Goal: Check status: Check status

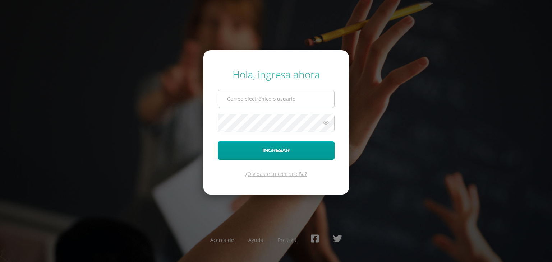
click at [253, 103] on input "text" at bounding box center [276, 99] width 116 height 18
type input "emmybarrios@gmail.com"
click at [218, 142] on button "Ingresar" at bounding box center [276, 151] width 117 height 18
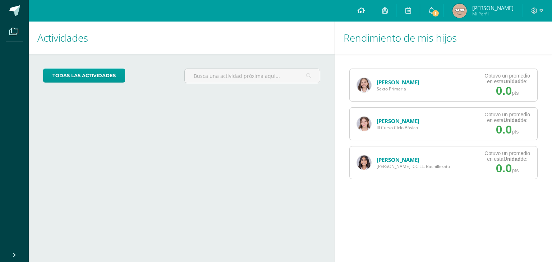
click at [373, 8] on link at bounding box center [361, 11] width 24 height 22
click at [365, 11] on icon at bounding box center [361, 10] width 7 height 6
click at [411, 78] on div "Estephanía Garcia Sexto Primaria" at bounding box center [388, 85] width 77 height 32
click at [409, 80] on link "[PERSON_NAME]" at bounding box center [398, 82] width 43 height 7
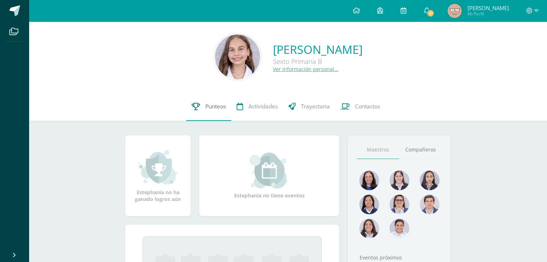
click at [216, 107] on span "Punteos" at bounding box center [215, 107] width 20 height 8
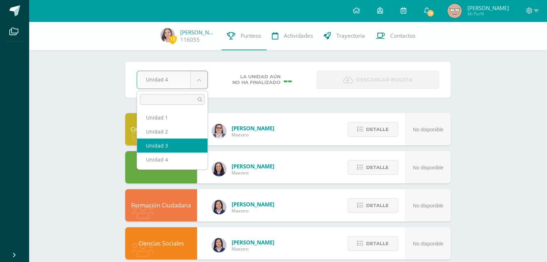
select select "Unidad 3"
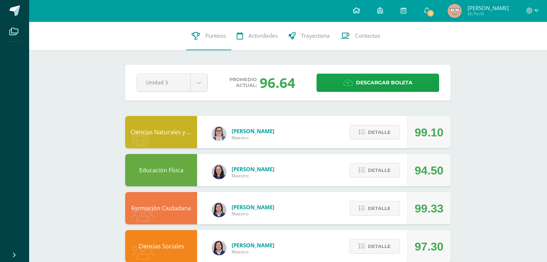
click at [359, 10] on icon at bounding box center [355, 10] width 7 height 6
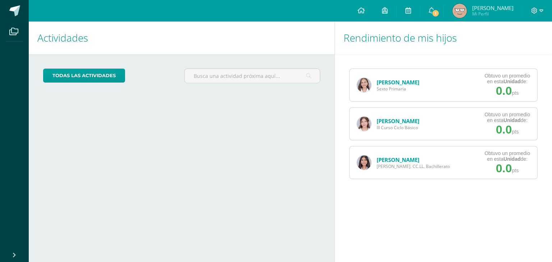
click at [387, 123] on link "[PERSON_NAME]" at bounding box center [398, 121] width 43 height 7
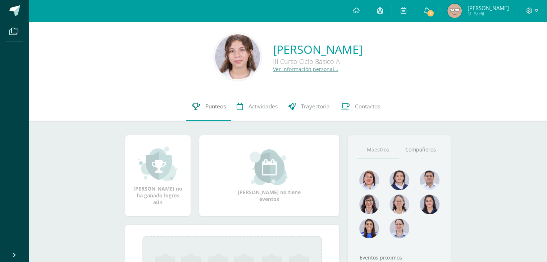
click at [218, 105] on span "Punteos" at bounding box center [215, 107] width 20 height 8
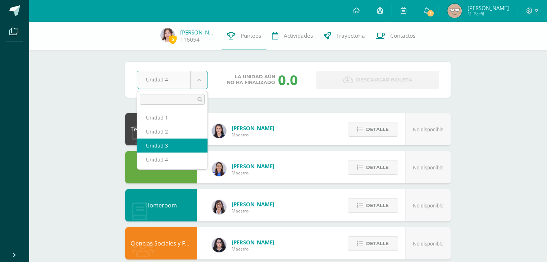
select select "Unidad 3"
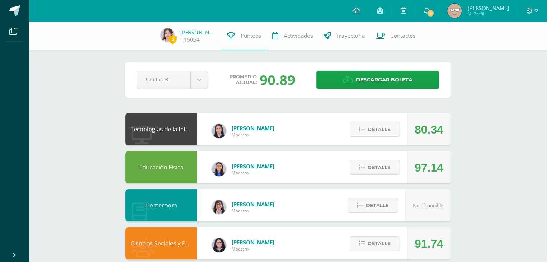
click at [368, 9] on link at bounding box center [356, 11] width 24 height 22
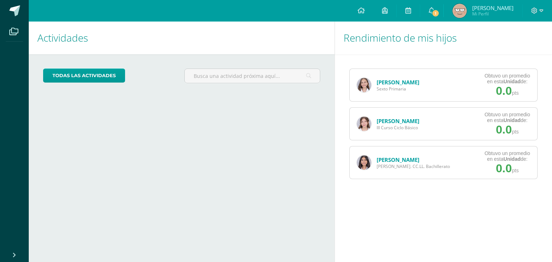
click at [397, 157] on link "[PERSON_NAME]" at bounding box center [398, 159] width 43 height 7
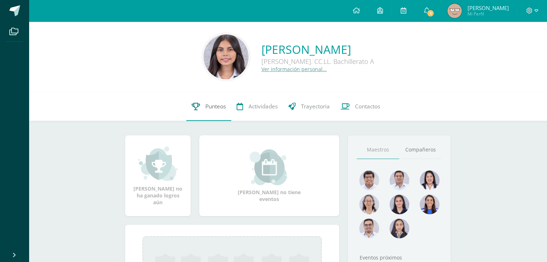
click at [214, 106] on span "Punteos" at bounding box center [215, 107] width 20 height 8
